Goal: Navigation & Orientation: Find specific page/section

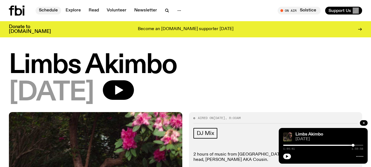
click at [52, 8] on link "Schedule" at bounding box center [49, 11] width 26 height 8
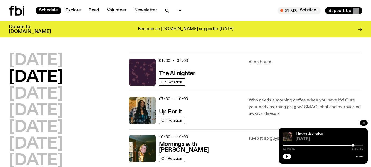
click at [363, 121] on button "button" at bounding box center [364, 123] width 8 height 6
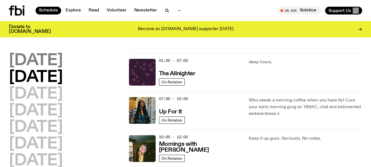
click at [56, 57] on h2 "[DATE]" at bounding box center [36, 61] width 54 height 16
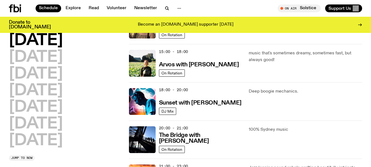
scroll to position [182, 0]
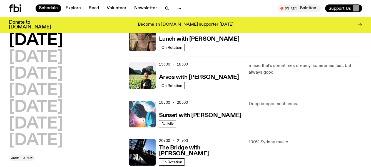
click at [142, 112] on img at bounding box center [142, 113] width 27 height 27
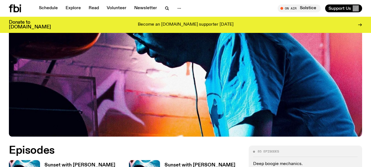
scroll to position [194, 0]
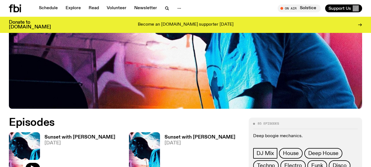
click at [23, 132] on img at bounding box center [24, 152] width 31 height 41
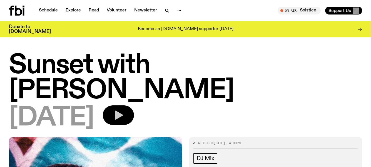
click at [123, 110] on icon "button" at bounding box center [119, 114] width 8 height 9
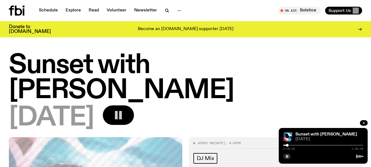
click at [118, 111] on rect "button" at bounding box center [116, 115] width 3 height 8
